Goal: Communication & Community: Answer question/provide support

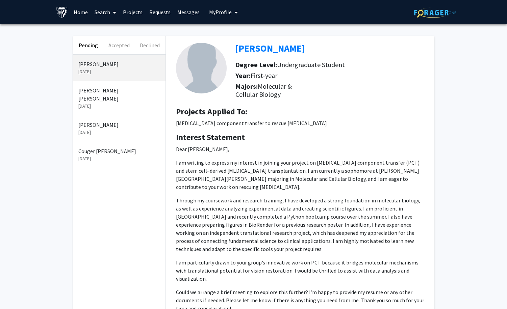
scroll to position [24, 0]
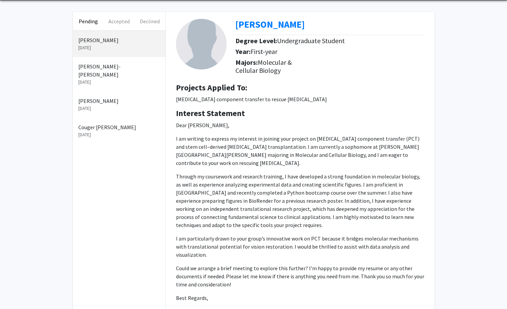
click at [108, 79] on p "[DATE]" at bounding box center [119, 82] width 82 height 7
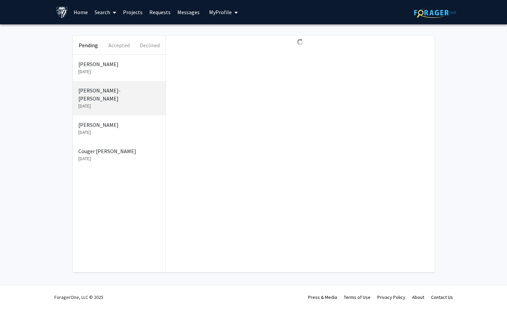
scroll to position [0, 0]
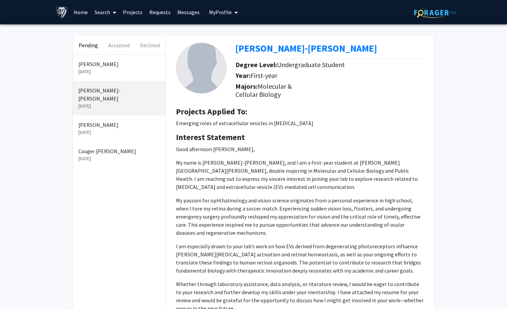
click at [112, 129] on p "[DATE]" at bounding box center [119, 132] width 82 height 7
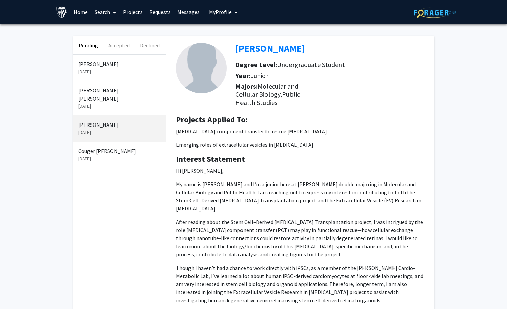
scroll to position [127, 0]
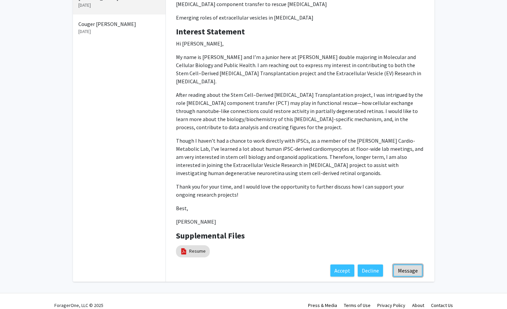
click at [411, 265] on button "Message" at bounding box center [407, 271] width 29 height 12
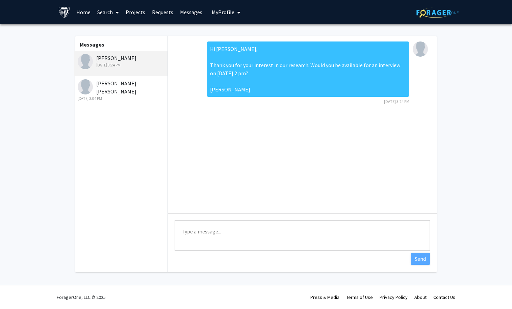
click at [131, 87] on div "[PERSON_NAME]-[PERSON_NAME] [DATE] 3:04 PM" at bounding box center [122, 90] width 88 height 22
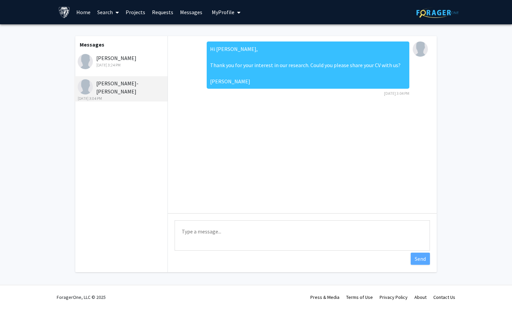
click at [120, 64] on div "[DATE] 3:24 PM" at bounding box center [122, 65] width 88 height 6
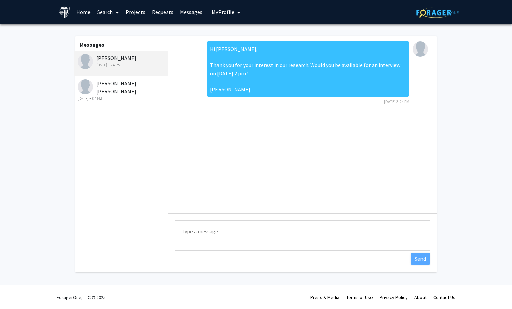
click at [115, 96] on div "[DATE] 3:04 PM" at bounding box center [122, 99] width 88 height 6
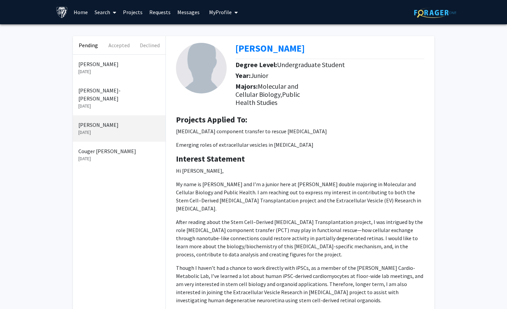
click at [118, 103] on p "[DATE]" at bounding box center [119, 106] width 82 height 7
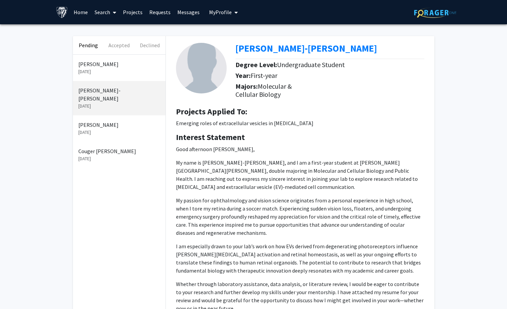
click at [109, 103] on p "[DATE]" at bounding box center [119, 106] width 82 height 7
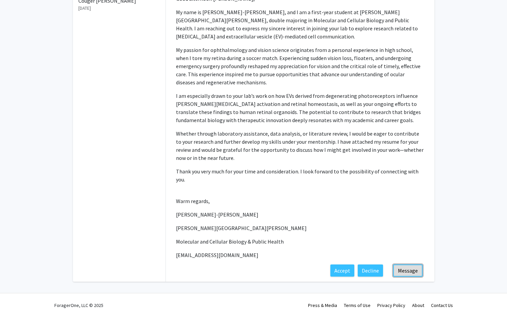
click at [402, 265] on button "Message" at bounding box center [407, 271] width 29 height 12
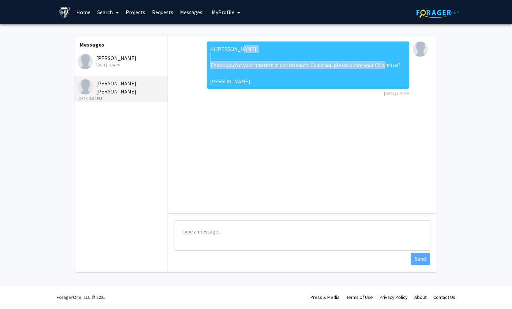
drag, startPoint x: 211, startPoint y: 64, endPoint x: 401, endPoint y: 68, distance: 190.3
click at [401, 68] on div "Hi [PERSON_NAME], Thank you for your interest in our research. Could you please…" at bounding box center [308, 65] width 203 height 47
copy div "Thank you for your interest in our research. Could you please share your CV wit…"
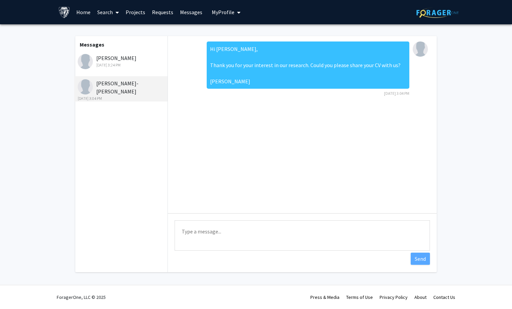
click at [116, 60] on div "[PERSON_NAME] [DATE] 3:24 PM" at bounding box center [122, 61] width 88 height 14
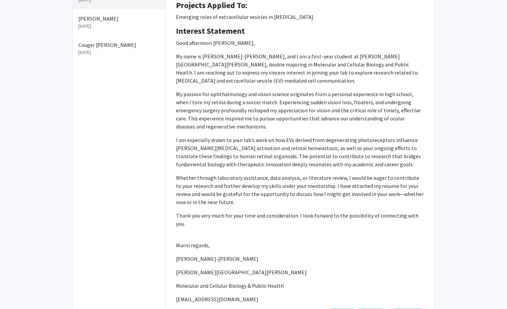
scroll to position [151, 0]
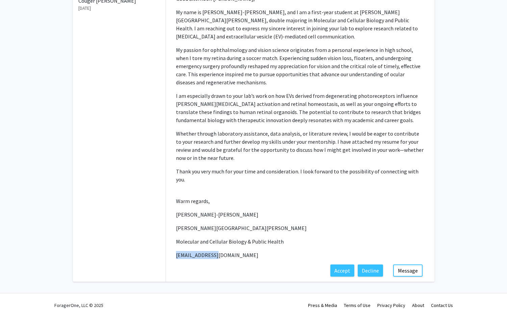
drag, startPoint x: 219, startPoint y: 249, endPoint x: 171, endPoint y: 249, distance: 47.3
click at [171, 249] on div "Interest Statement Good afternoon [PERSON_NAME], My name is [PERSON_NAME]-[PERS…" at bounding box center [300, 123] width 258 height 283
copy p "[EMAIL_ADDRESS][DOMAIN_NAME]"
click at [403, 265] on button "Message" at bounding box center [407, 271] width 29 height 12
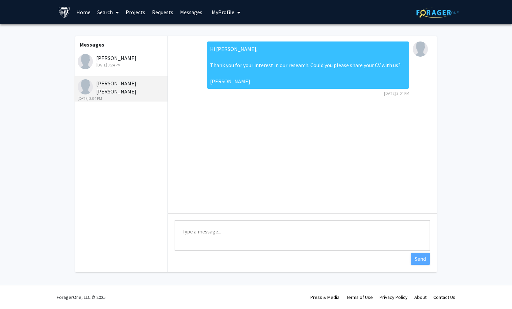
click at [130, 68] on div "[DATE] 3:24 PM" at bounding box center [122, 65] width 88 height 6
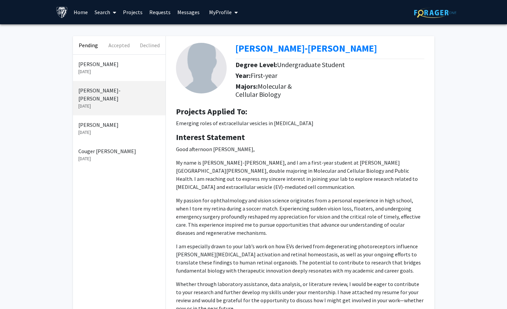
click at [116, 129] on p "[DATE]" at bounding box center [119, 132] width 82 height 7
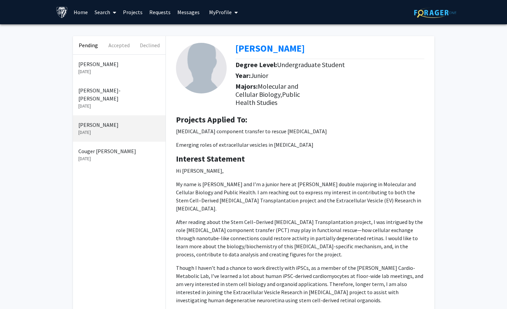
click at [104, 94] on p "[PERSON_NAME]-[PERSON_NAME]" at bounding box center [119, 94] width 82 height 16
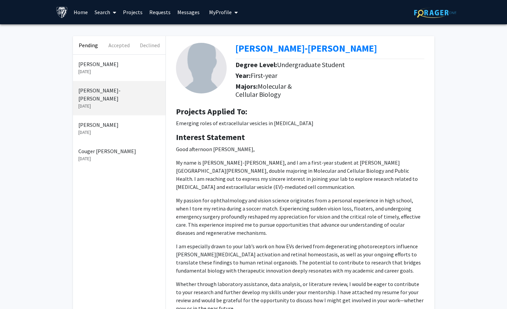
scroll to position [151, 0]
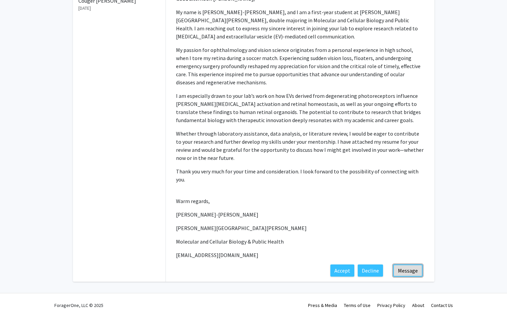
click at [408, 265] on button "Message" at bounding box center [407, 271] width 29 height 12
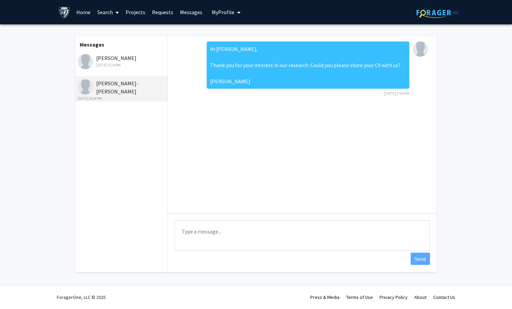
click at [108, 63] on div "[DATE] 3:24 PM" at bounding box center [122, 65] width 88 height 6
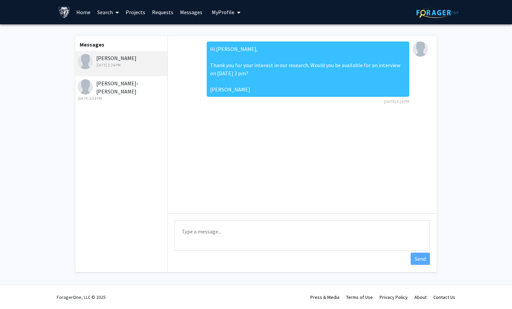
click at [117, 85] on div "[PERSON_NAME]-[PERSON_NAME] [DATE] 3:04 PM" at bounding box center [122, 90] width 88 height 22
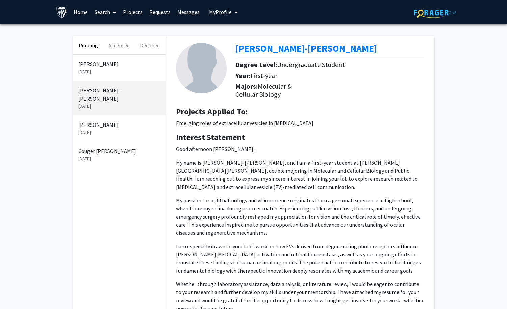
click at [100, 70] on p "[DATE]" at bounding box center [119, 71] width 82 height 7
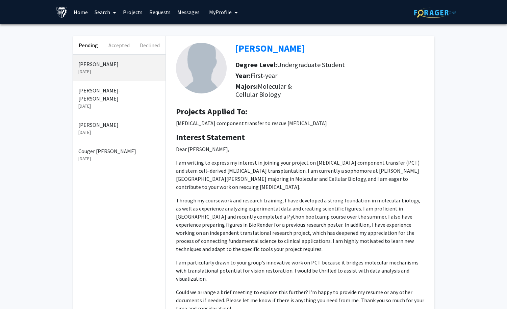
scroll to position [80, 0]
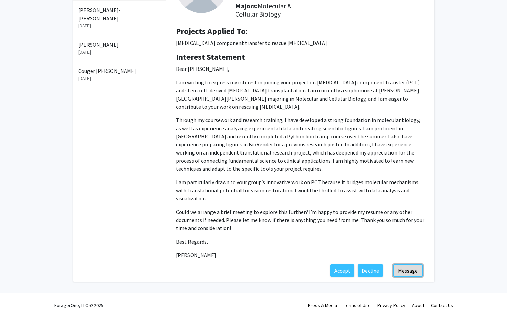
click at [406, 265] on button "Message" at bounding box center [407, 271] width 29 height 12
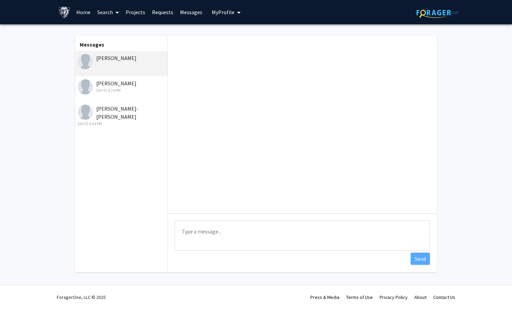
click at [127, 93] on div "[DATE] 3:24 PM" at bounding box center [122, 91] width 88 height 6
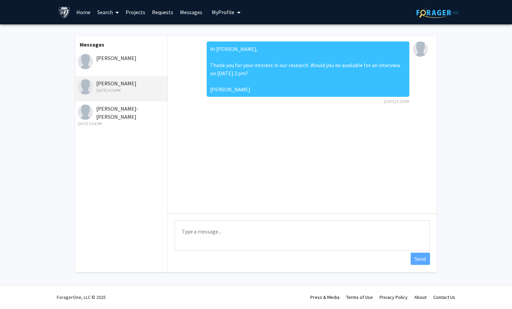
click at [122, 112] on div "[PERSON_NAME]-[PERSON_NAME] [DATE] 3:04 PM" at bounding box center [122, 116] width 88 height 22
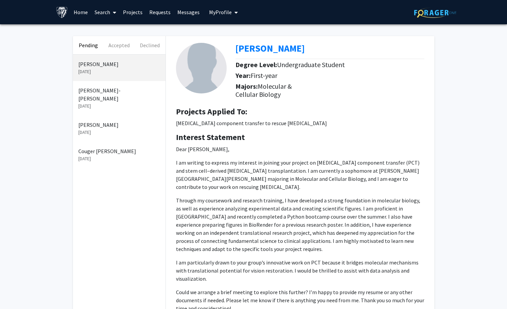
click at [111, 103] on p "[DATE]" at bounding box center [119, 106] width 82 height 7
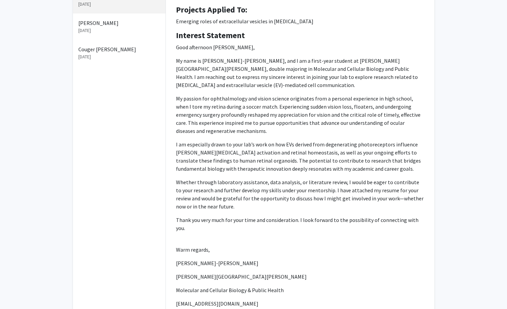
scroll to position [151, 0]
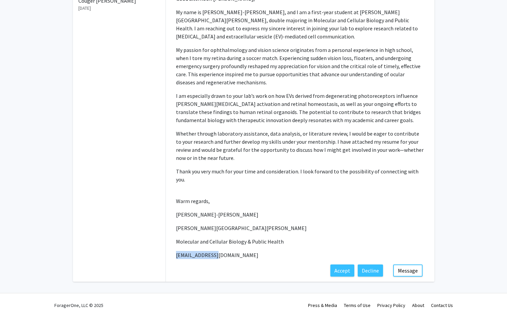
drag, startPoint x: 220, startPoint y: 250, endPoint x: 171, endPoint y: 250, distance: 49.3
click at [171, 250] on div "Interest Statement Good afternoon [PERSON_NAME], My name is [PERSON_NAME]-[PERS…" at bounding box center [300, 123] width 258 height 283
copy p "[EMAIL_ADDRESS][DOMAIN_NAME]"
click at [406, 265] on button "Message" at bounding box center [407, 271] width 29 height 12
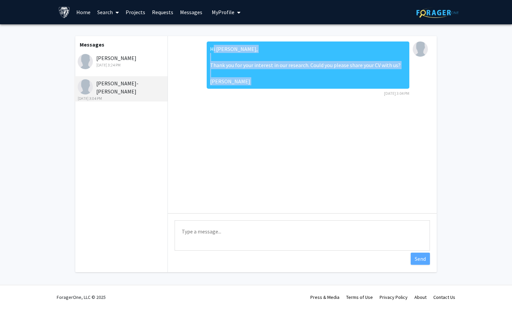
drag, startPoint x: 211, startPoint y: 48, endPoint x: 237, endPoint y: 102, distance: 60.0
click at [237, 97] on div "Hi [PERSON_NAME], Thank you for your interest in our research. Could you please…" at bounding box center [308, 69] width 203 height 55
copy div "Hi [PERSON_NAME], Thank you for your interest in our research. Could you please…"
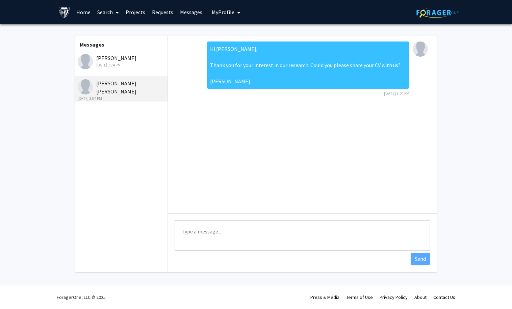
click at [134, 61] on div "[PERSON_NAME] [DATE] 3:24 PM" at bounding box center [122, 61] width 88 height 14
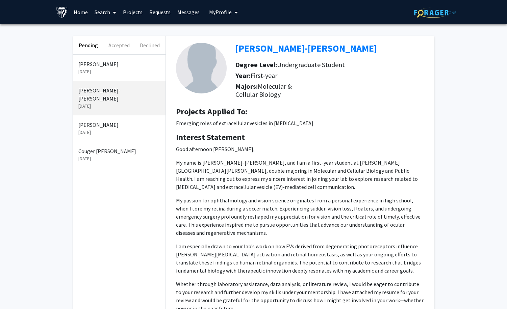
click at [114, 121] on p "[PERSON_NAME]" at bounding box center [119, 125] width 82 height 8
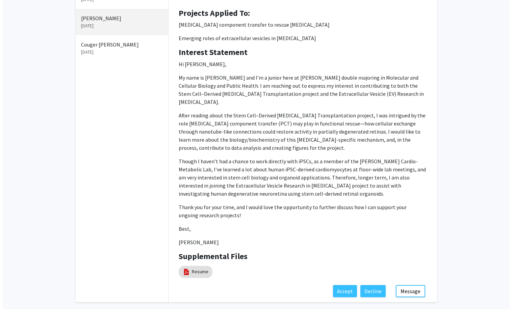
scroll to position [127, 0]
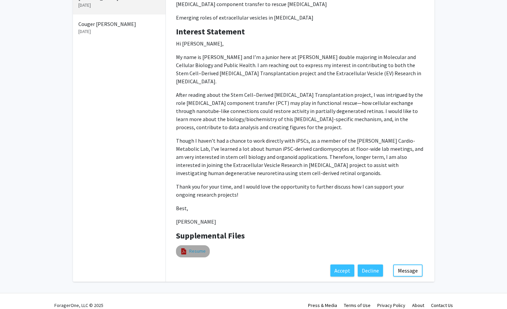
click at [196, 248] on link "Resume" at bounding box center [197, 251] width 17 height 7
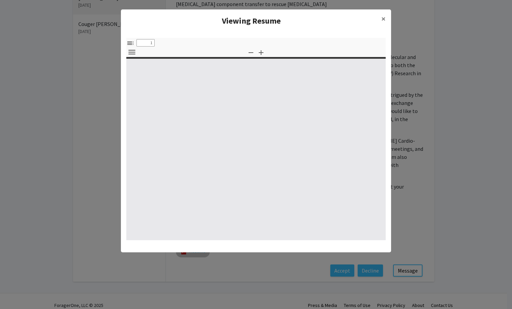
select select "custom"
type input "0"
select select "custom"
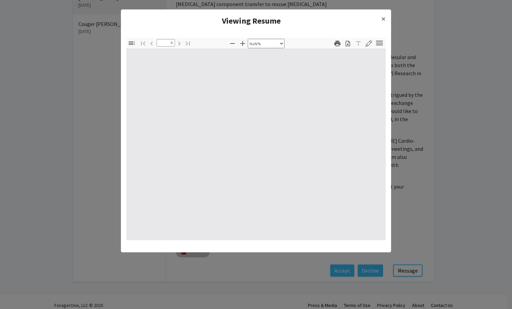
type input "1"
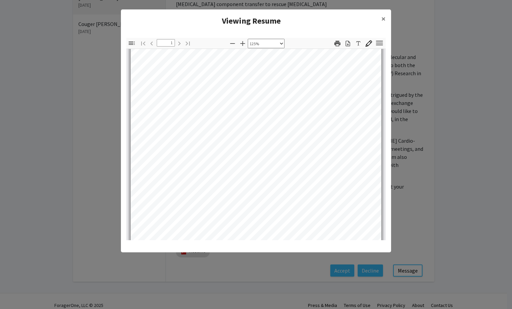
select select "custom"
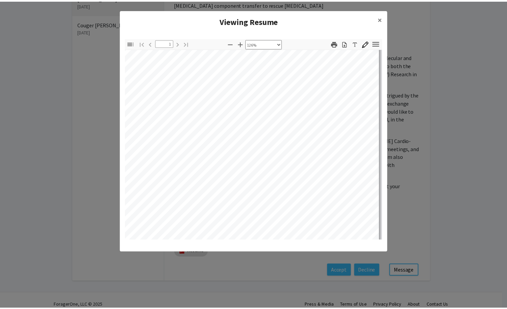
scroll to position [4, 99]
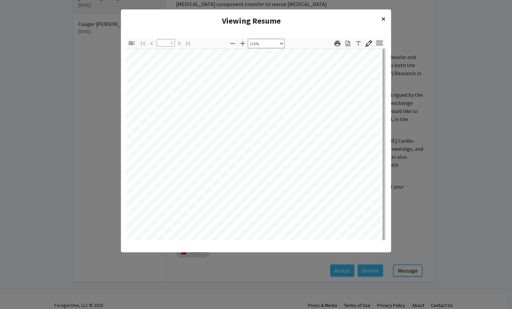
click at [381, 17] on span "×" at bounding box center [383, 19] width 4 height 10
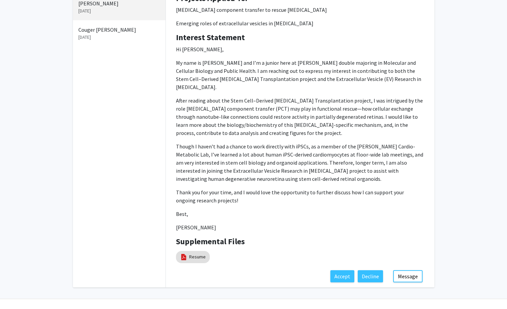
scroll to position [127, 0]
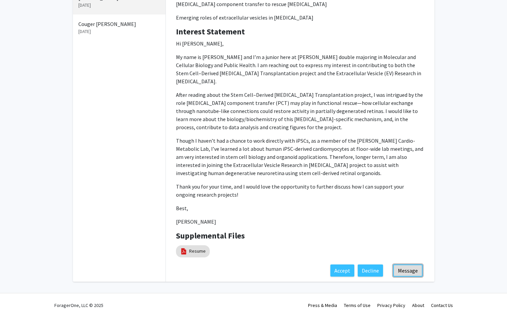
click at [412, 265] on button "Message" at bounding box center [407, 271] width 29 height 12
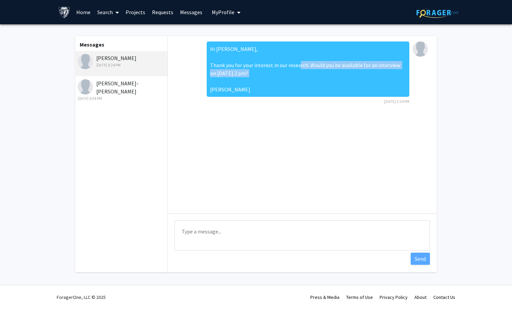
drag, startPoint x: 308, startPoint y: 64, endPoint x: 317, endPoint y: 74, distance: 13.2
click at [317, 74] on div "Hi [PERSON_NAME], Thank you for your interest in our research. Would you be ava…" at bounding box center [308, 69] width 203 height 55
copy div "Would you be available for an interview on [DATE] 2 pm?"
click at [127, 96] on div "[DATE] 3:04 PM" at bounding box center [122, 99] width 88 height 6
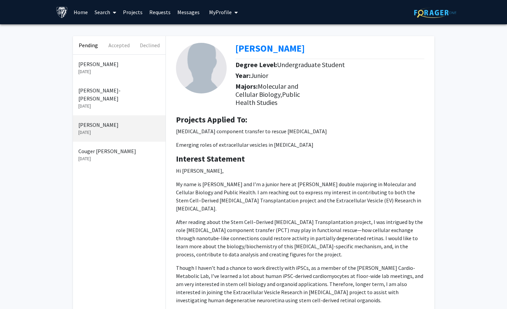
click at [107, 88] on p "[PERSON_NAME]-[PERSON_NAME]" at bounding box center [119, 94] width 82 height 16
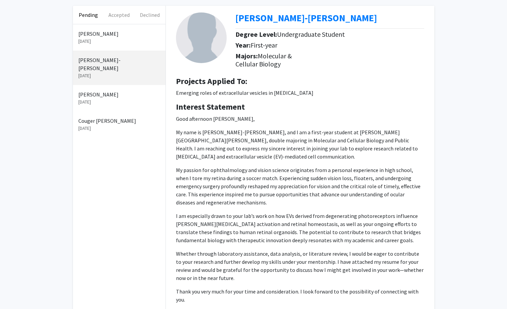
scroll to position [30, 0]
click at [97, 99] on p "[DATE]" at bounding box center [119, 102] width 82 height 7
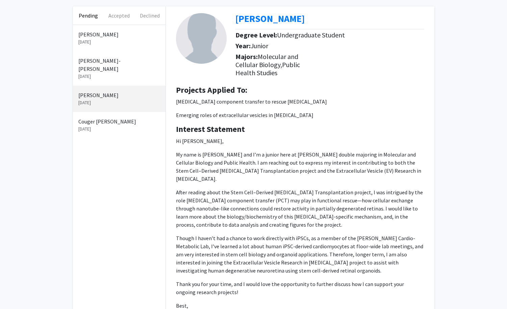
click at [266, 146] on p "Hi [PERSON_NAME], My name is [PERSON_NAME] and I’m a junior here at [PERSON_NAM…" at bounding box center [300, 230] width 248 height 187
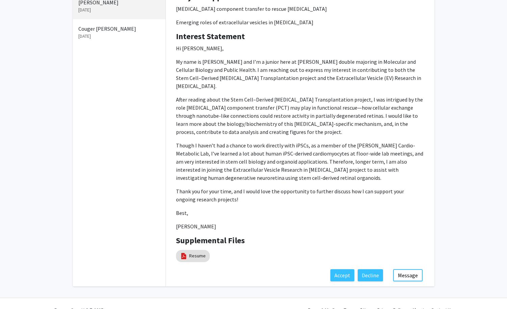
scroll to position [127, 0]
